Goal: Task Accomplishment & Management: Manage account settings

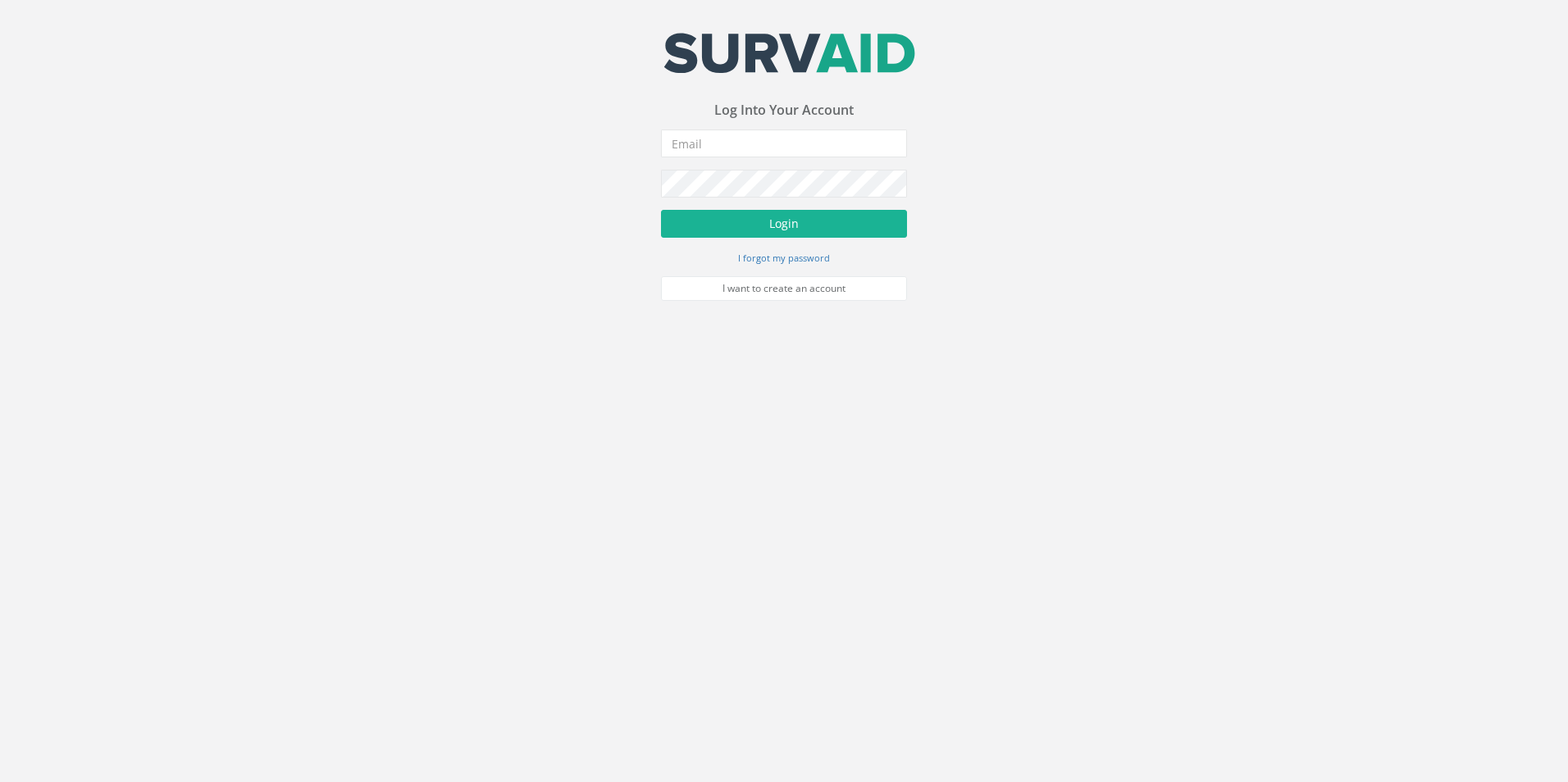
click at [745, 491] on body "Your email address was sucessfully verified - please login below to continue Yo…" at bounding box center [784, 391] width 1568 height 782
click at [801, 136] on input "email" at bounding box center [784, 143] width 246 height 28
type input "j"
click at [810, 250] on link "I forgot my password" at bounding box center [783, 257] width 92 height 15
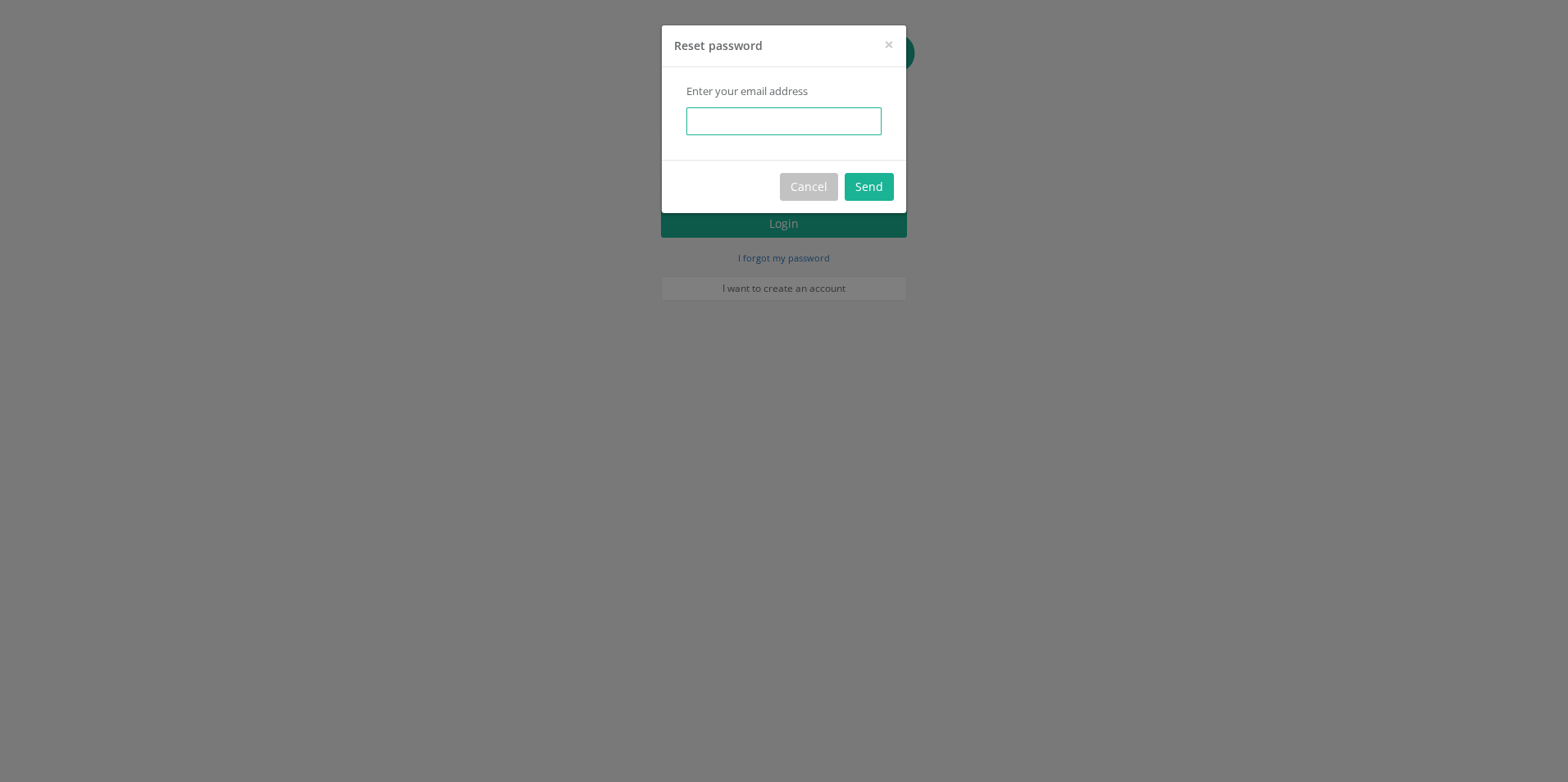
click at [788, 118] on input "email" at bounding box center [784, 121] width 196 height 28
type input "[EMAIL_ADDRESS][DOMAIN_NAME]"
click at [884, 178] on button "Send" at bounding box center [869, 187] width 49 height 28
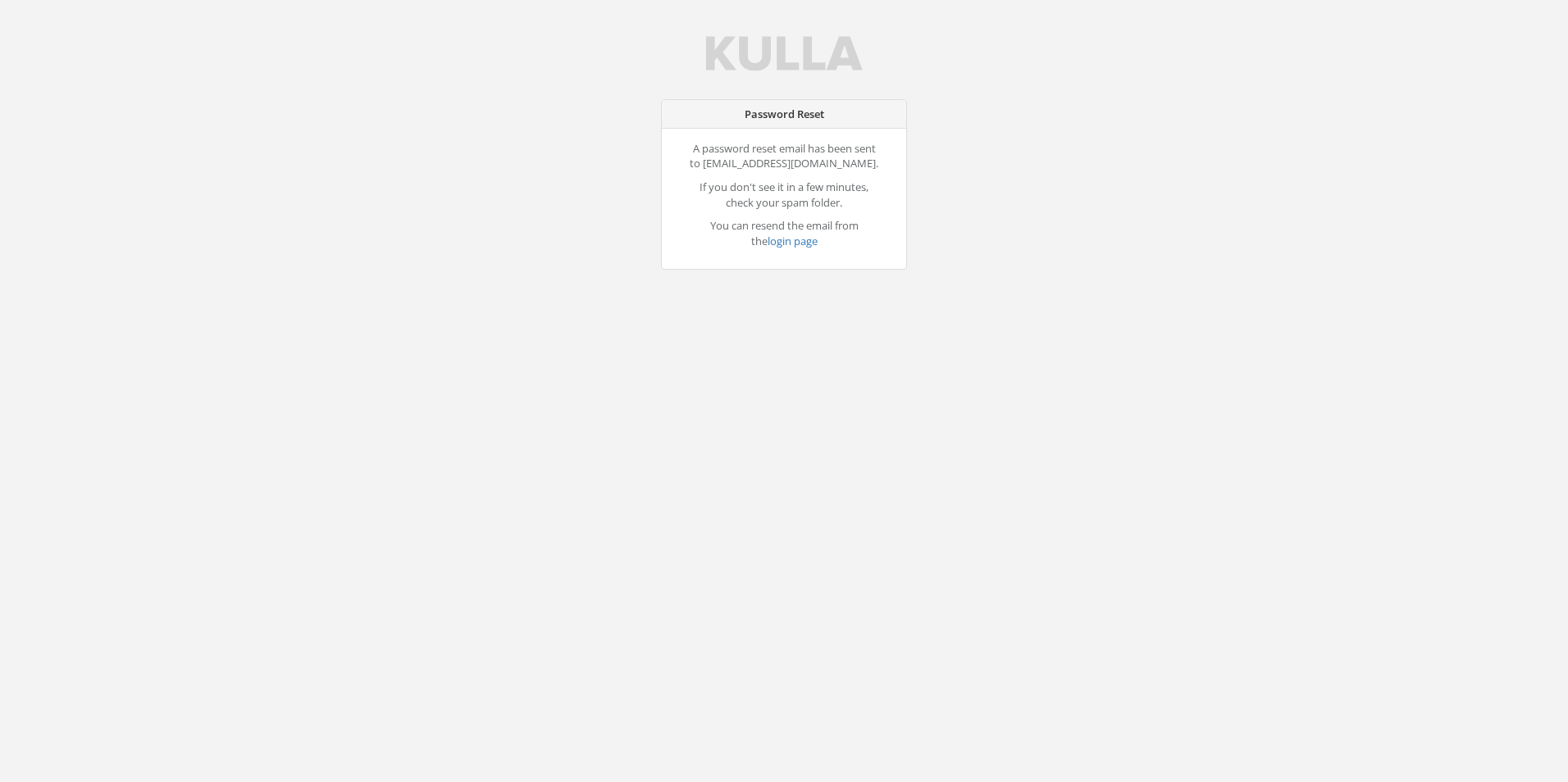
click at [1193, 182] on div "Password Reset A password reset email has been sent to [EMAIL_ADDRESS][DOMAIN_N…" at bounding box center [784, 134] width 1568 height 270
click at [811, 333] on body "Password Reset A password reset email has been sent to [EMAIL_ADDRESS][DOMAIN_N…" at bounding box center [784, 391] width 1568 height 782
click at [811, 327] on body "Password Reset A password reset email has been sent to [EMAIL_ADDRESS][DOMAIN_N…" at bounding box center [784, 391] width 1568 height 782
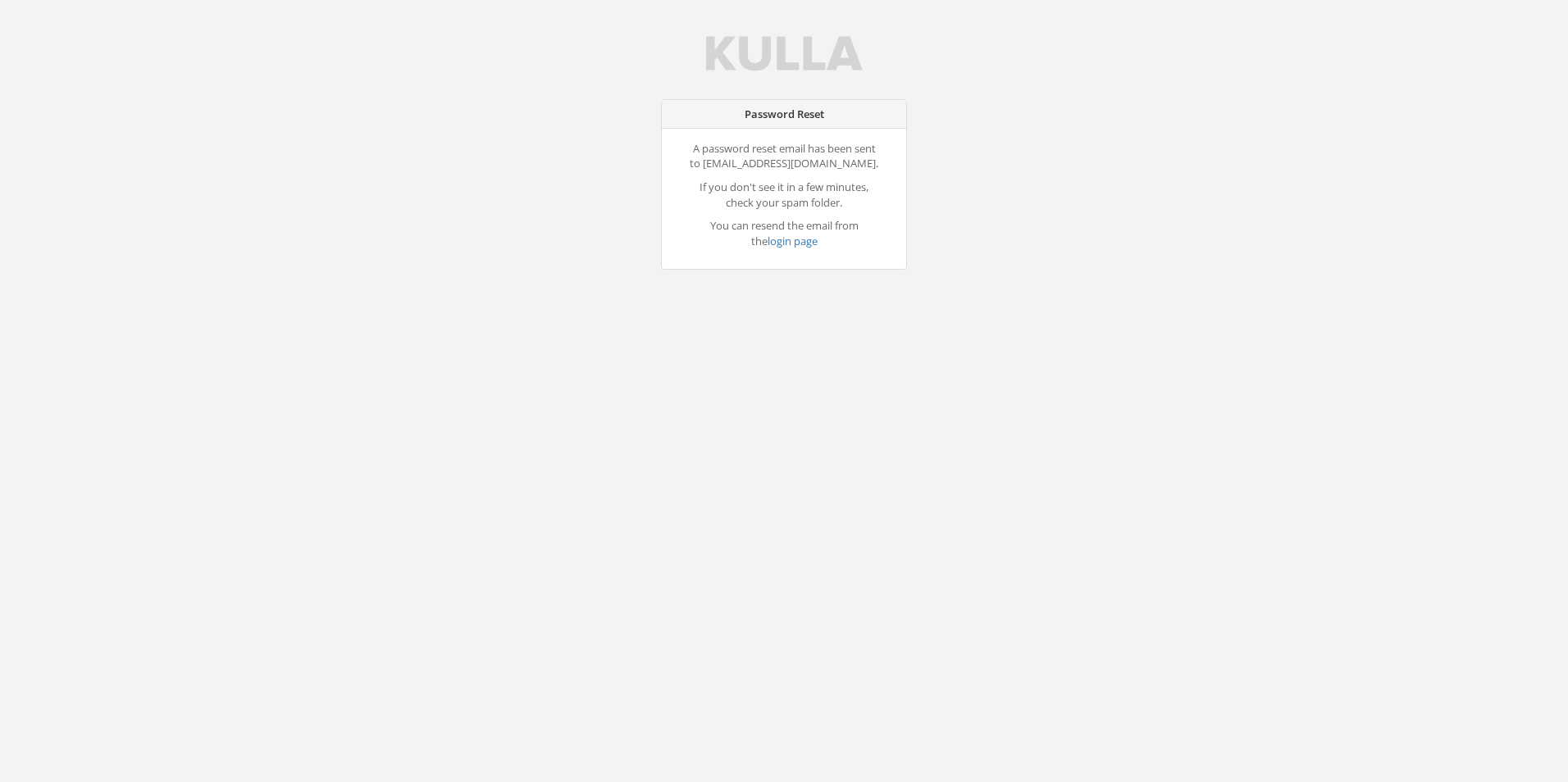
click at [317, 487] on body "Password Reset A password reset email has been sent to [EMAIL_ADDRESS][DOMAIN_N…" at bounding box center [784, 391] width 1568 height 782
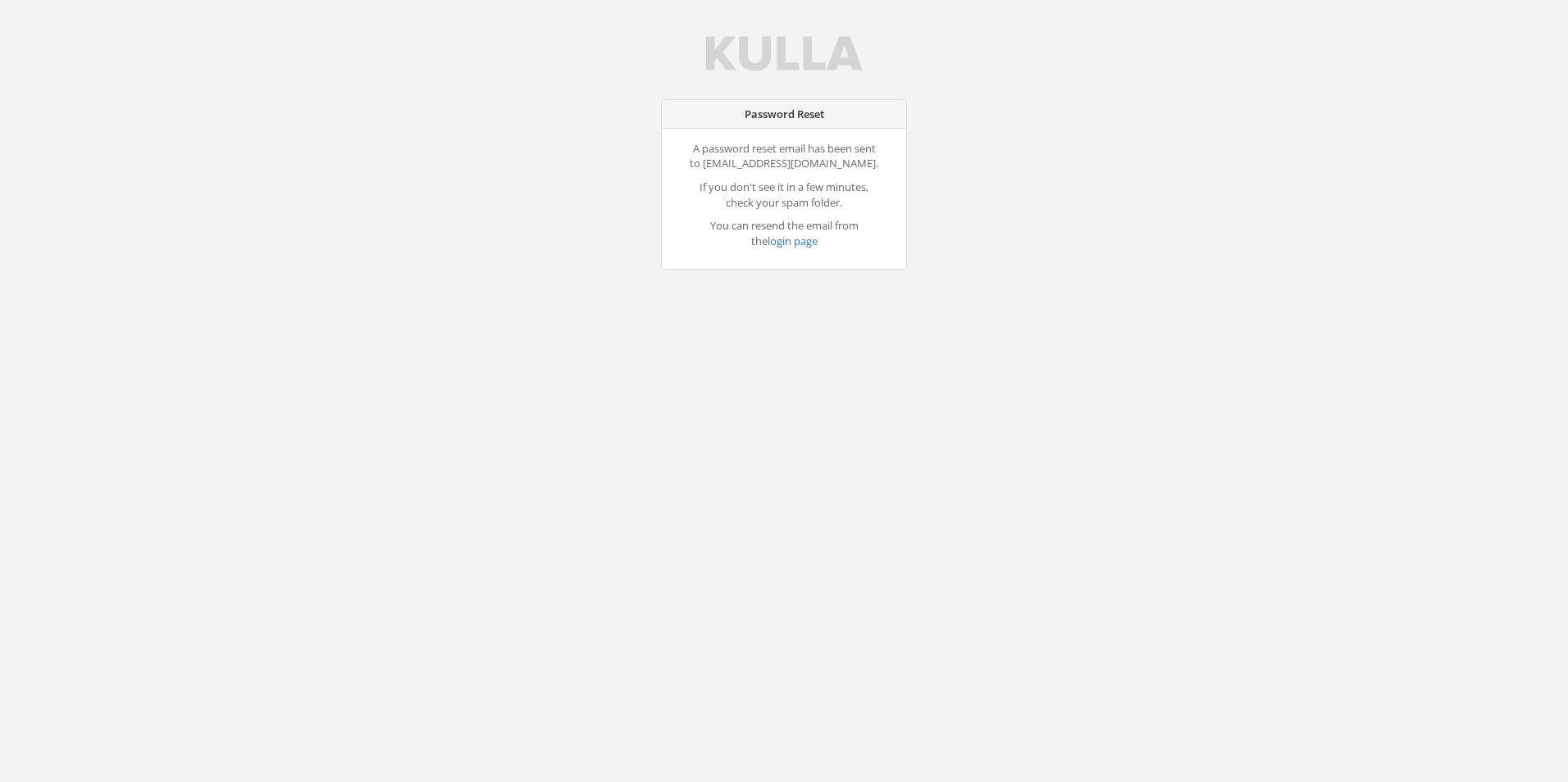
click at [317, 487] on body "Password Reset A password reset email has been sent to [EMAIL_ADDRESS][DOMAIN_N…" at bounding box center [784, 391] width 1568 height 782
click at [861, 527] on body "Password Reset A password reset email has been sent to [EMAIL_ADDRESS][DOMAIN_N…" at bounding box center [784, 391] width 1568 height 782
